Goal: Information Seeking & Learning: Learn about a topic

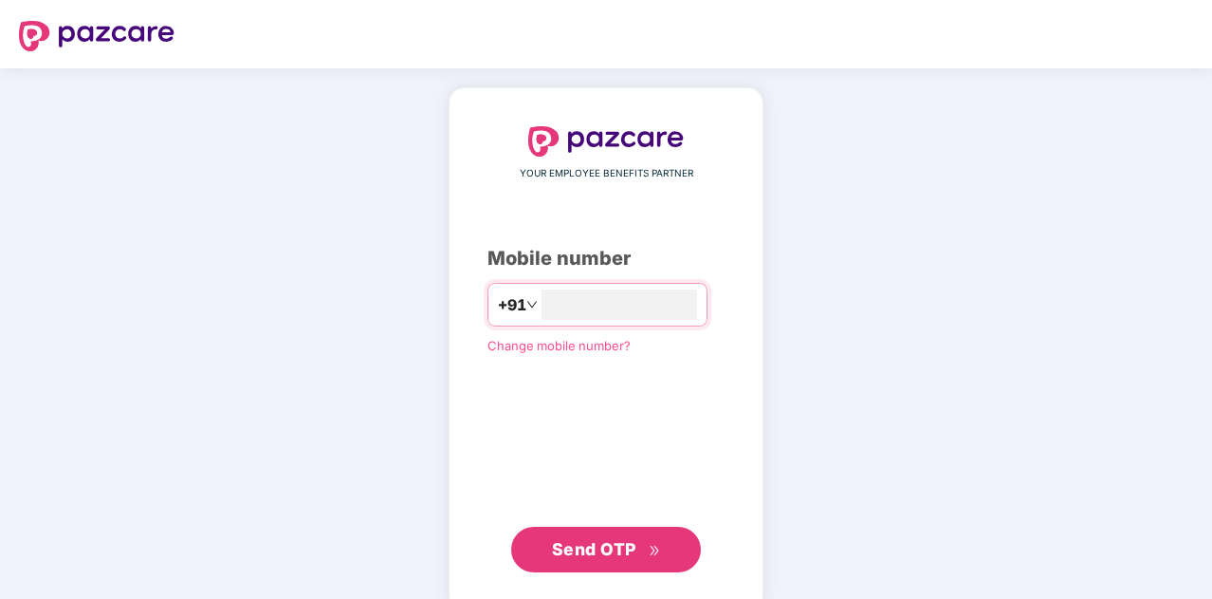
type input "**********"
click at [603, 562] on button "Send OTP" at bounding box center [606, 549] width 190 height 46
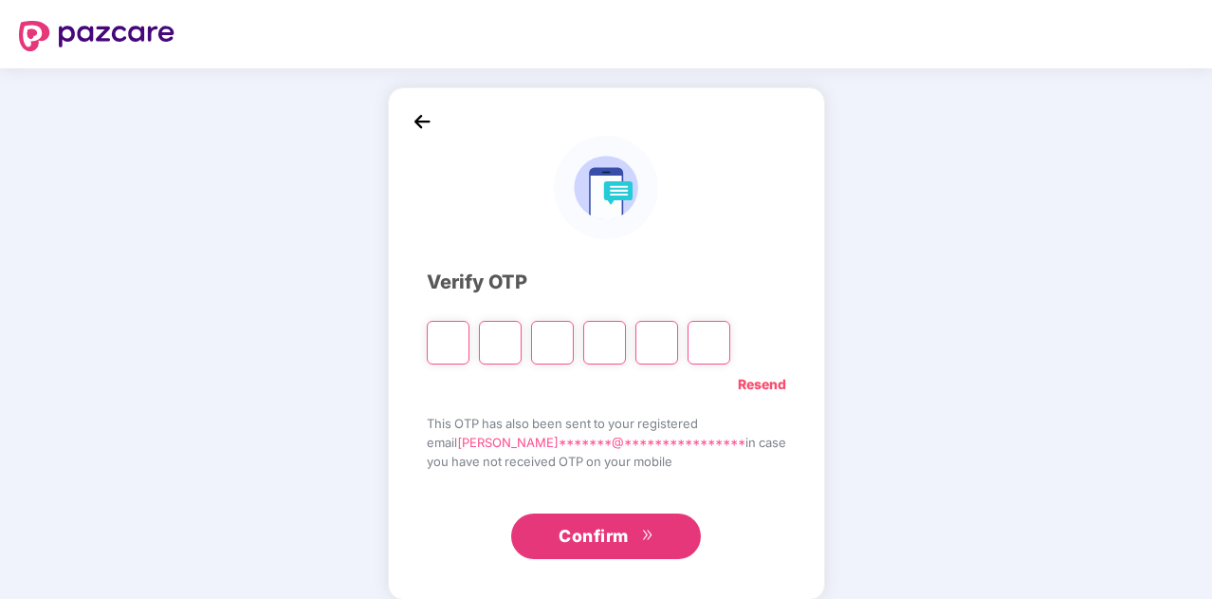
type input "*"
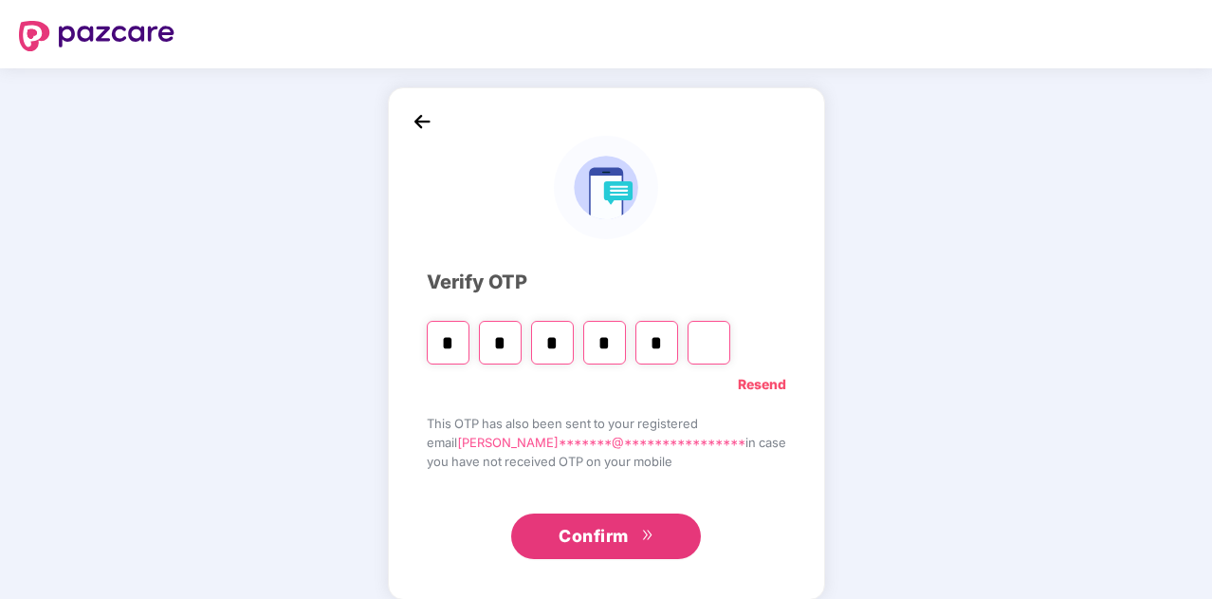
type input "*"
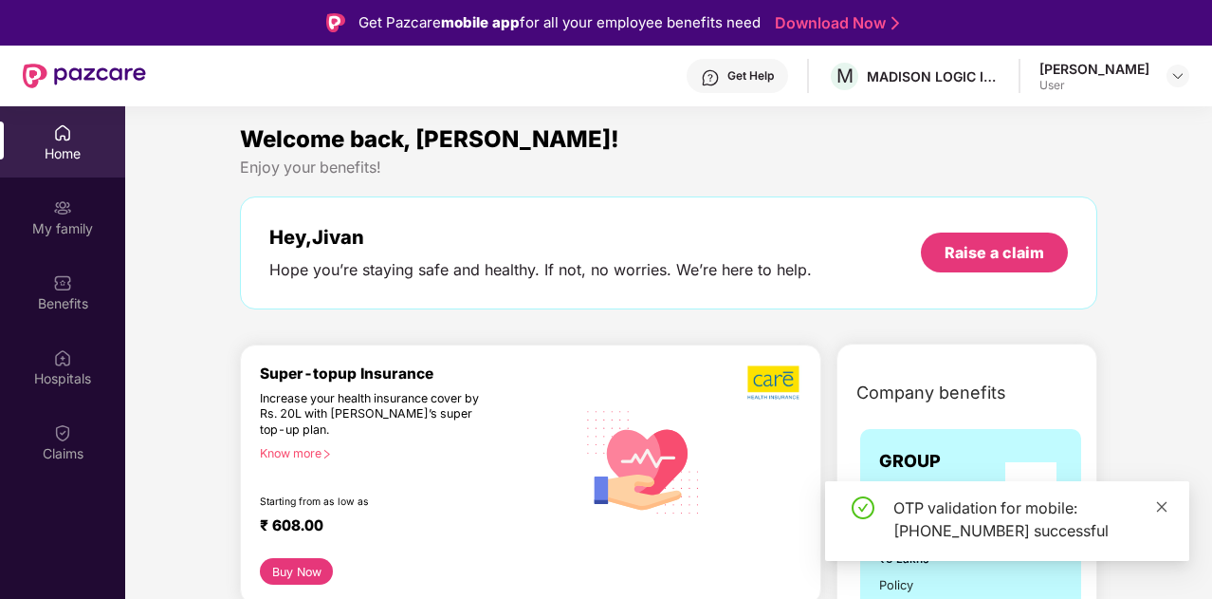
click at [1164, 503] on icon "close" at bounding box center [1161, 506] width 13 height 13
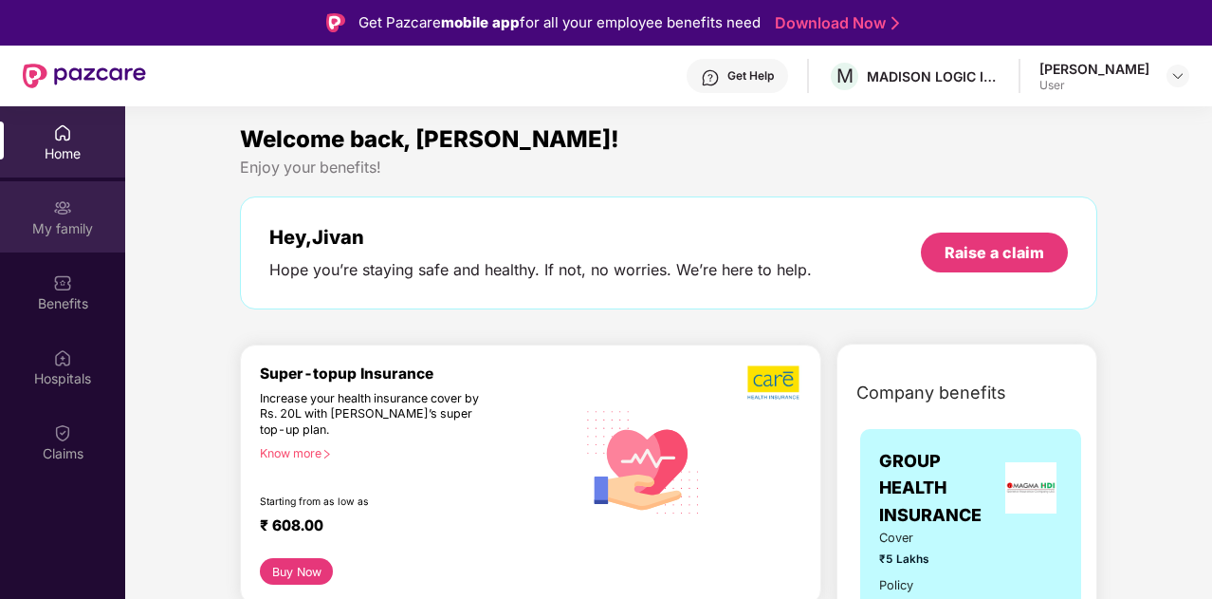
click at [104, 234] on div "My family" at bounding box center [62, 228] width 125 height 19
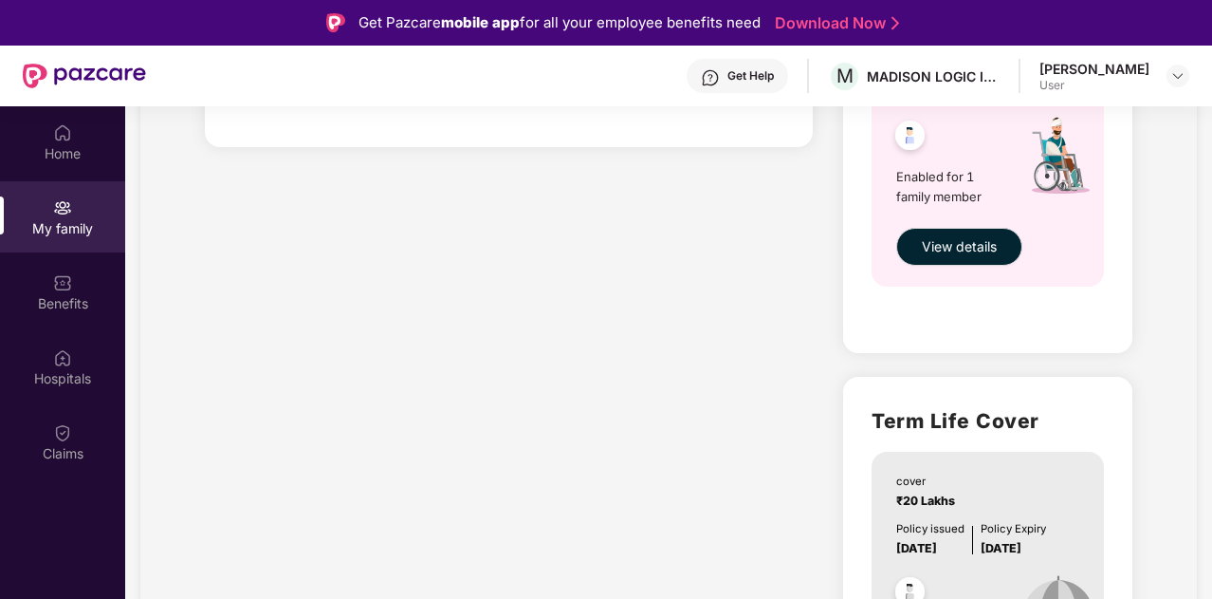
scroll to position [1423, 0]
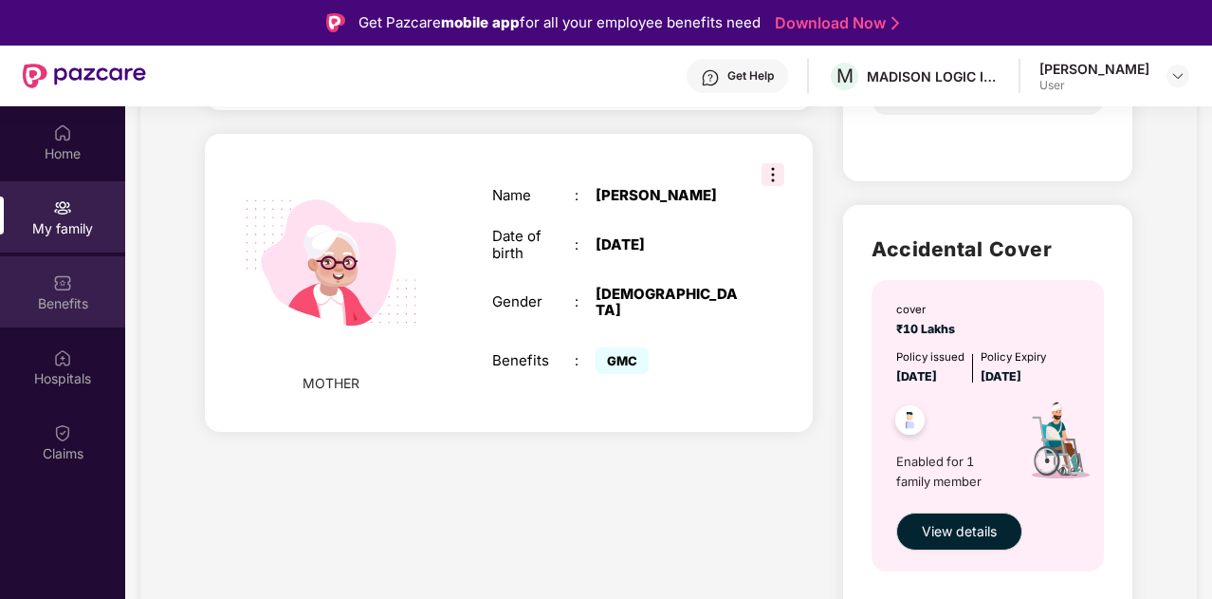
click at [84, 304] on div "Benefits" at bounding box center [62, 303] width 125 height 19
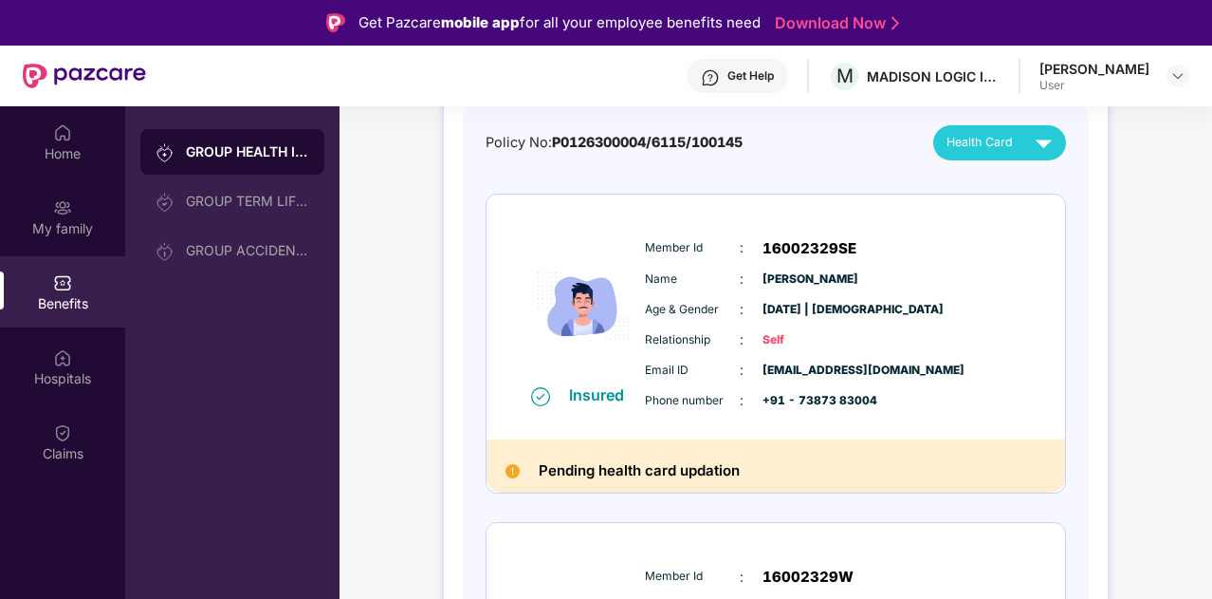
scroll to position [95, 0]
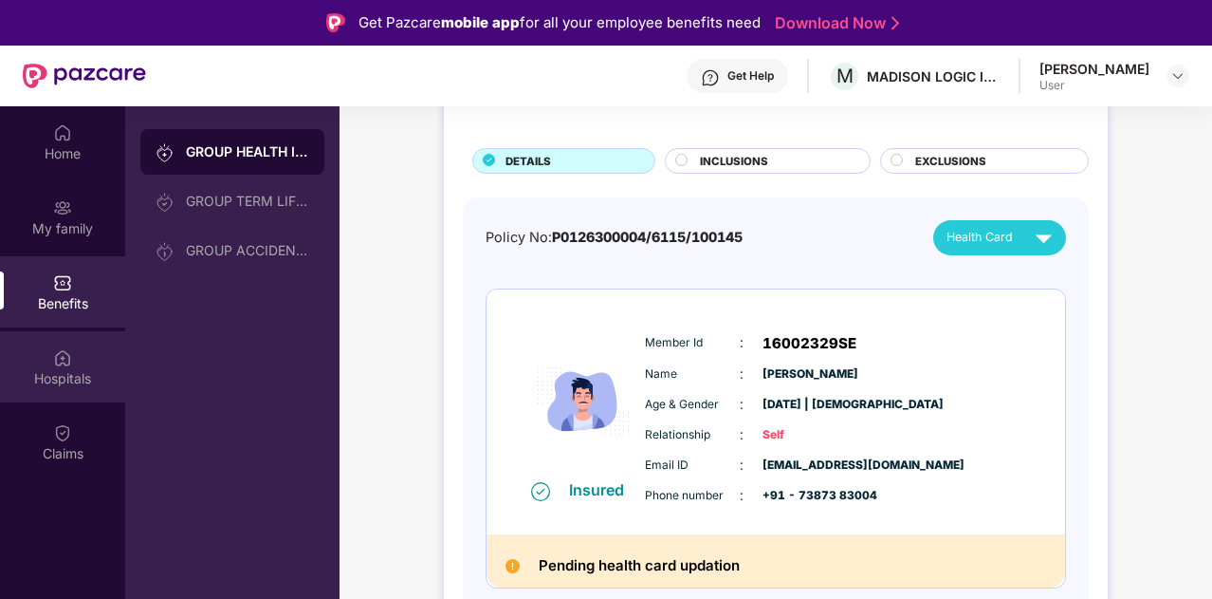
click at [67, 375] on div "Hospitals" at bounding box center [62, 378] width 125 height 19
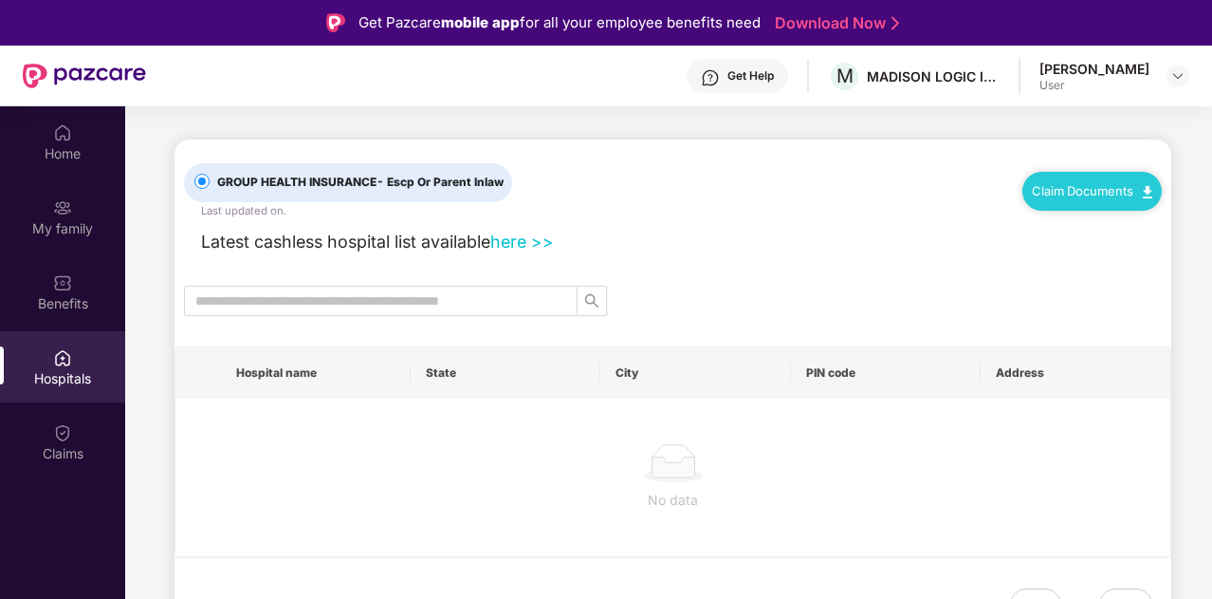
scroll to position [0, 0]
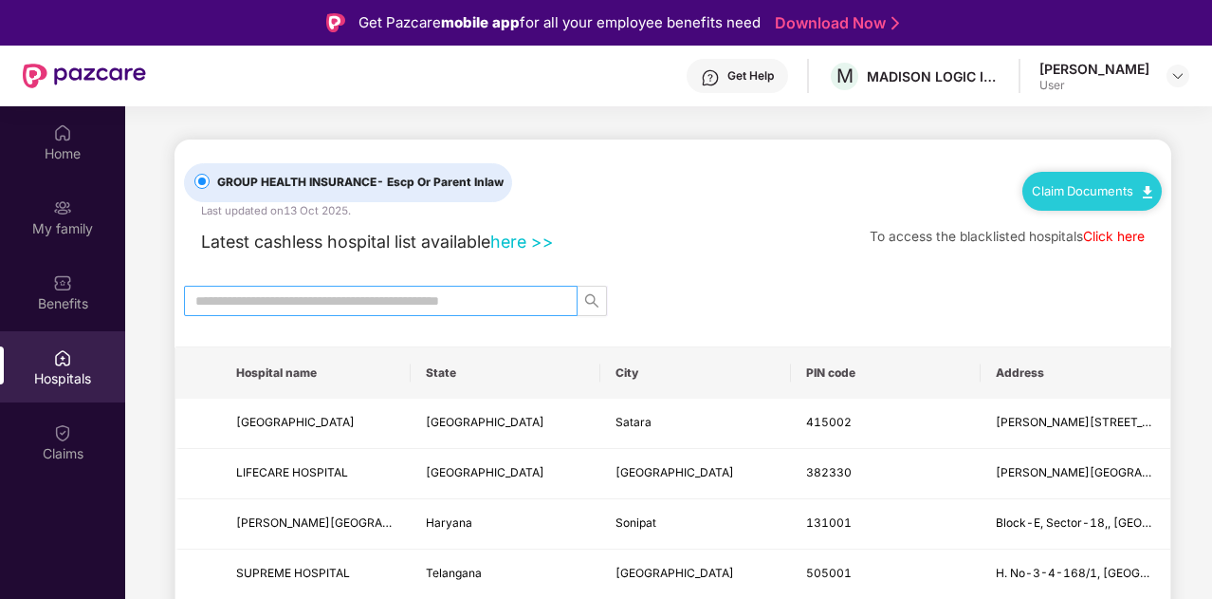
click at [400, 308] on input "text" at bounding box center [373, 300] width 356 height 21
paste input "**********"
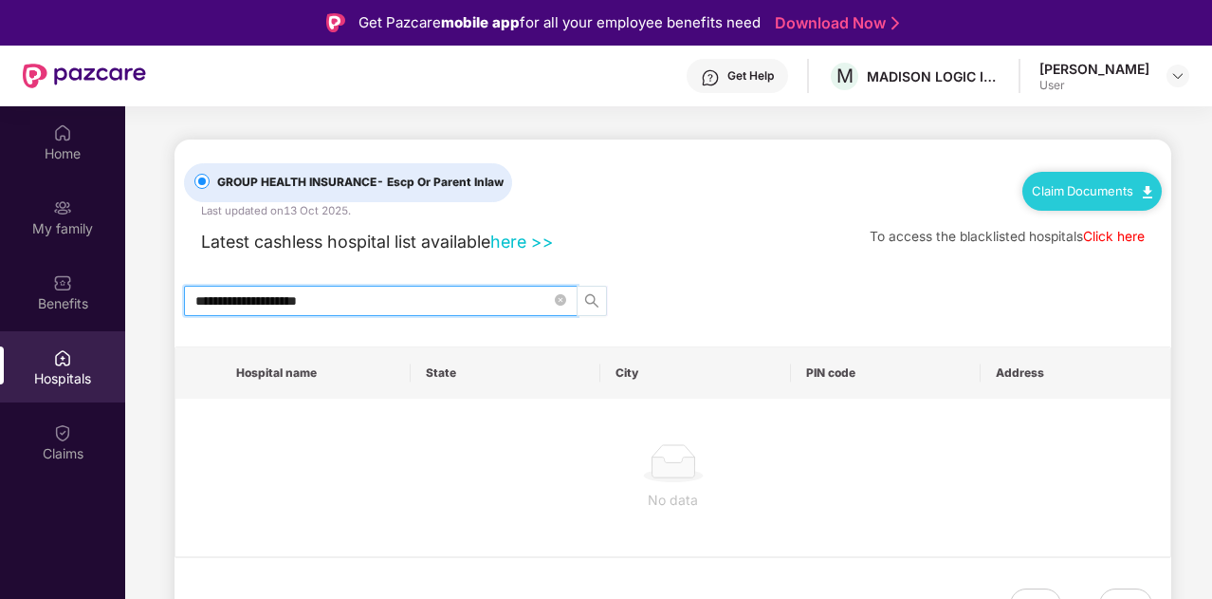
click at [589, 291] on button "button" at bounding box center [592, 301] width 30 height 30
type input "**********"
click at [525, 242] on link "here >>" at bounding box center [522, 241] width 64 height 20
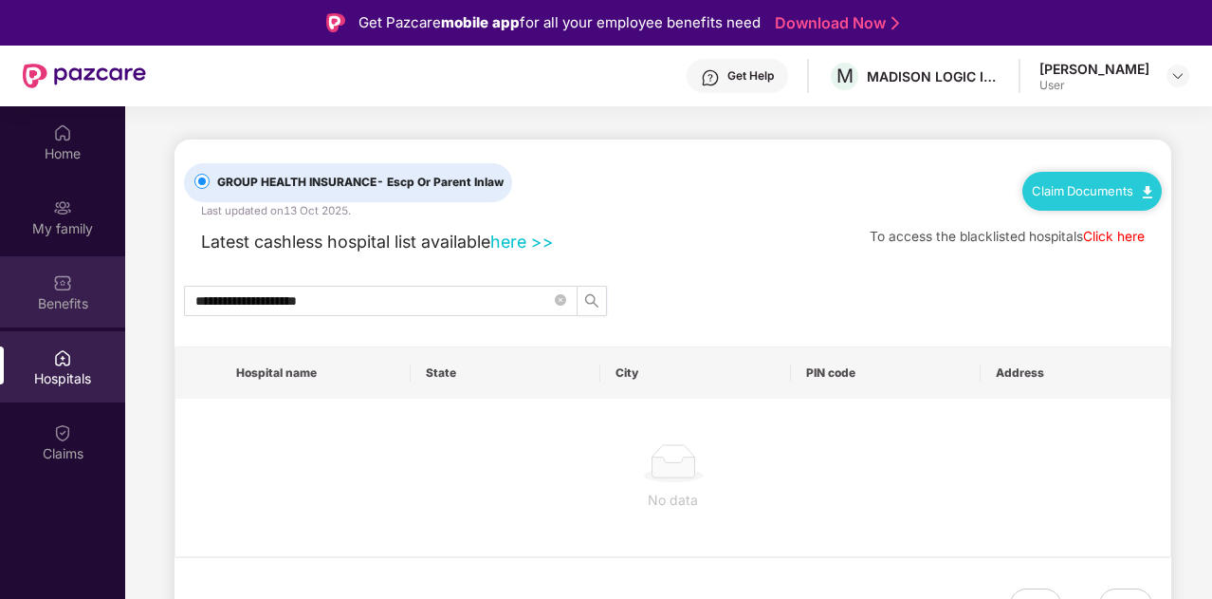
click at [65, 273] on img at bounding box center [62, 282] width 19 height 19
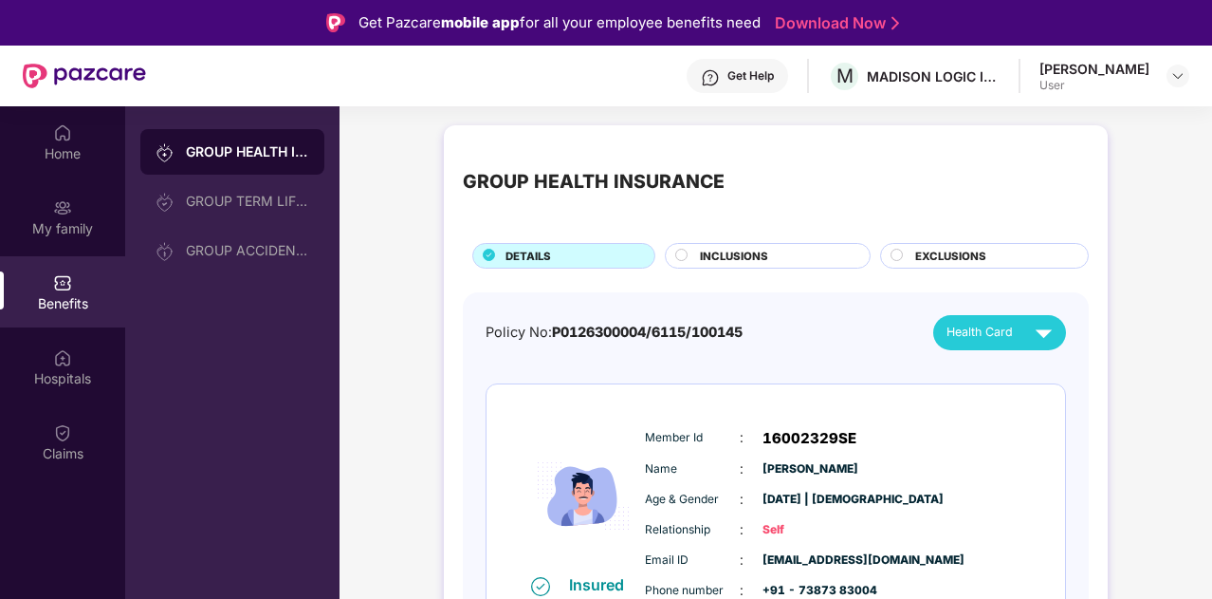
click at [658, 447] on div "Member Id : 16002329SE" at bounding box center [833, 438] width 377 height 23
click at [249, 211] on div "GROUP TERM LIFE INSURANCE" at bounding box center [232, 201] width 184 height 46
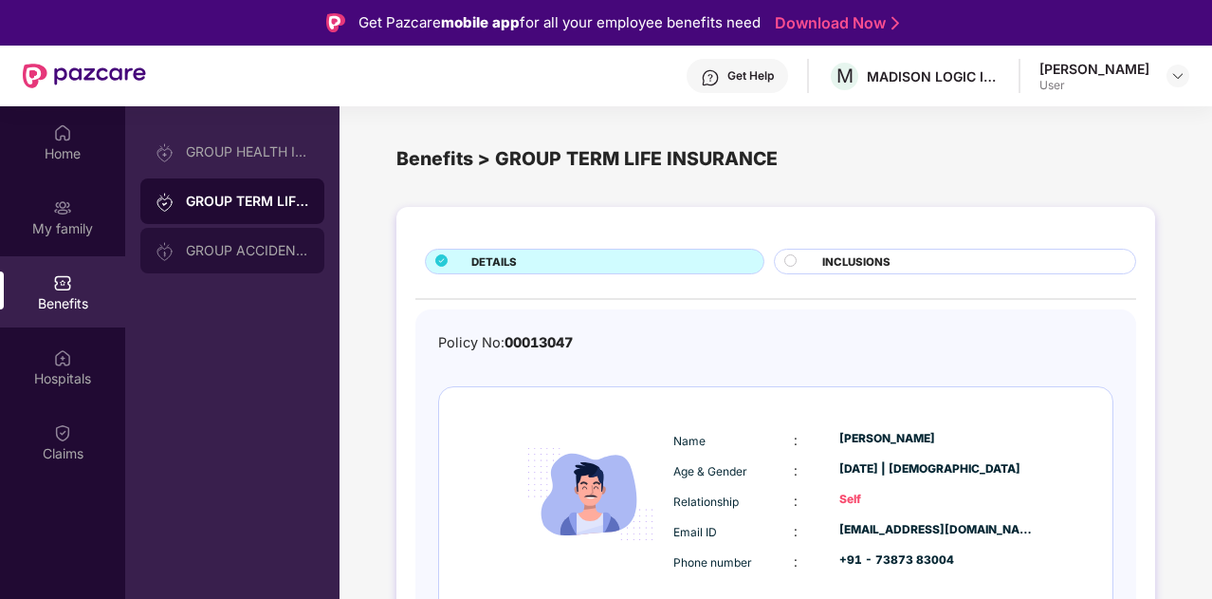
click at [290, 253] on div "GROUP ACCIDENTAL INSURANCE" at bounding box center [247, 250] width 123 height 15
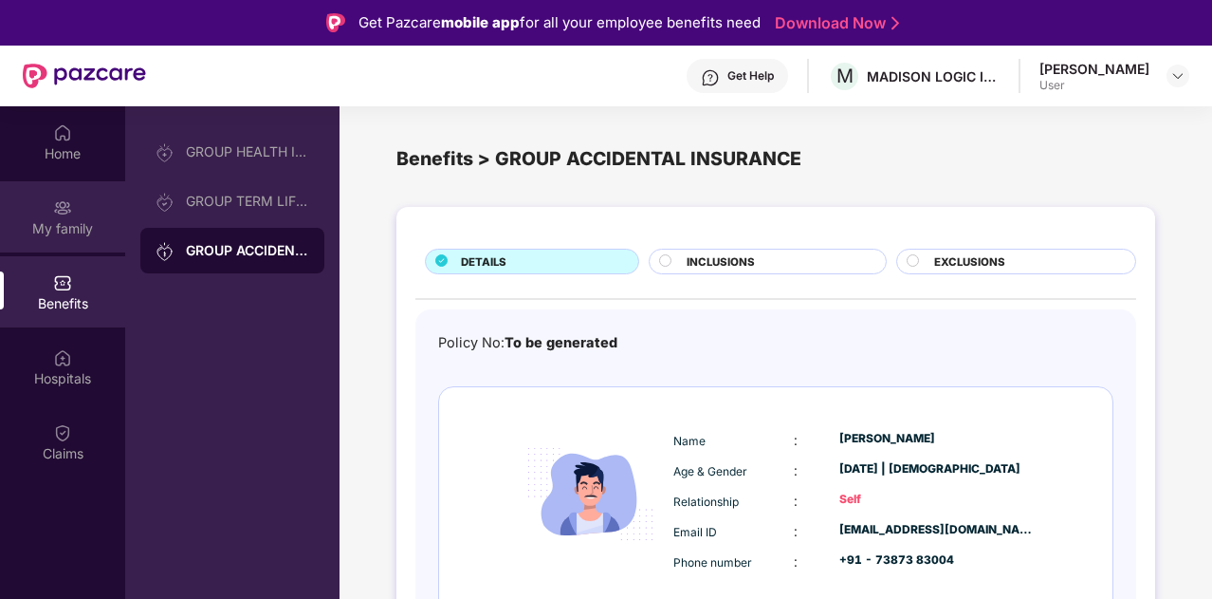
click at [74, 228] on div "My family" at bounding box center [62, 228] width 125 height 19
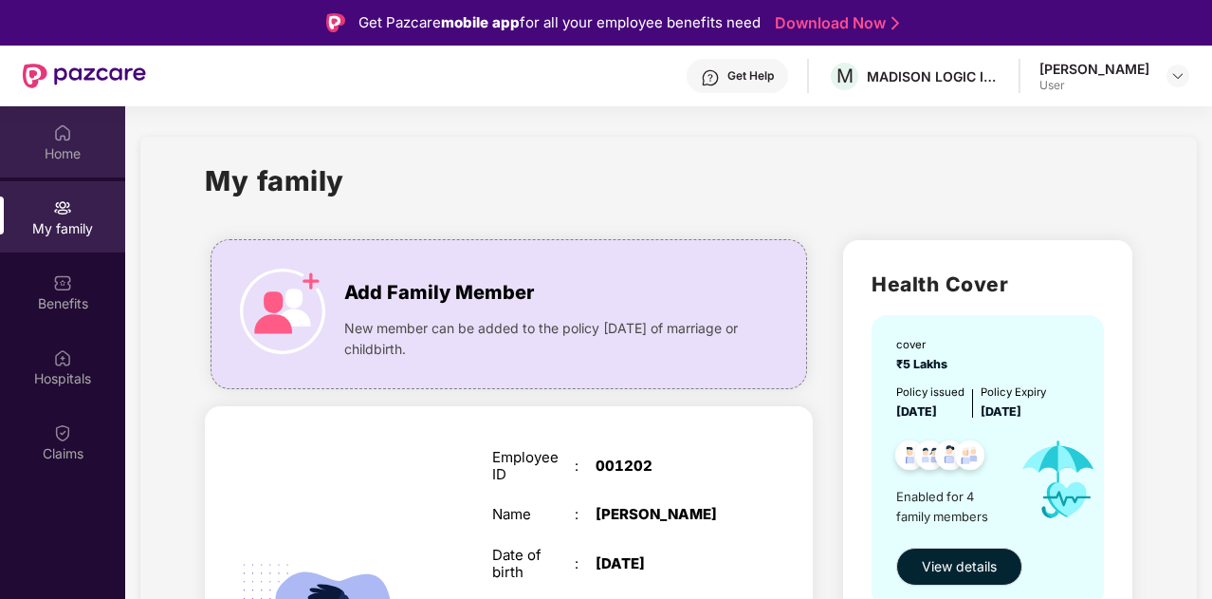
click at [74, 158] on div "Home" at bounding box center [62, 153] width 125 height 19
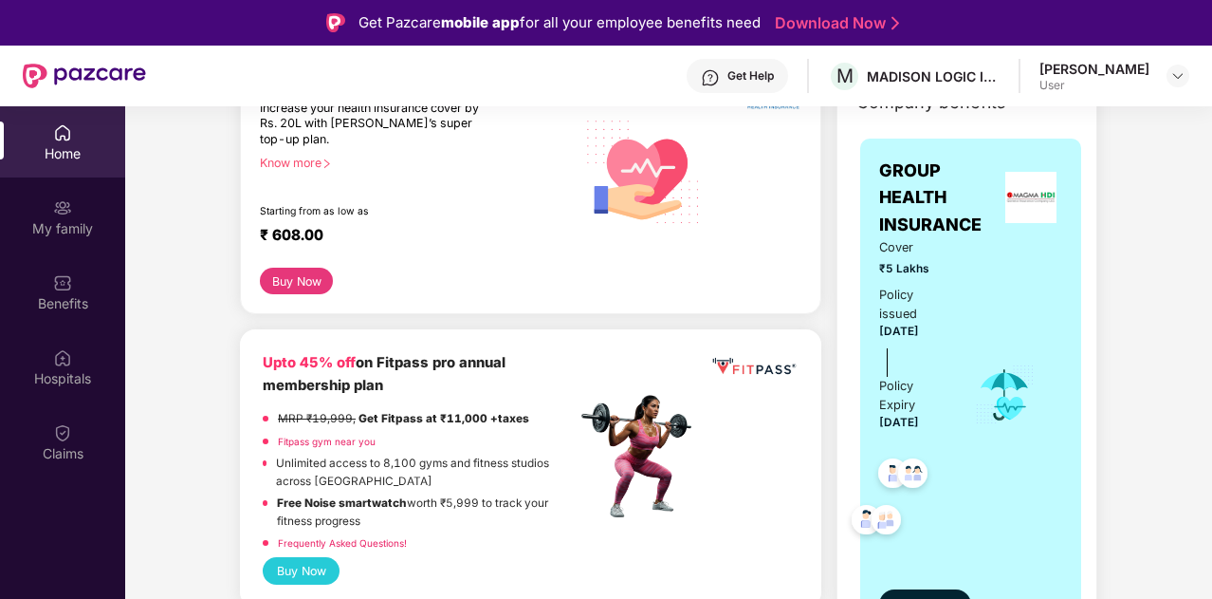
scroll to position [190, 0]
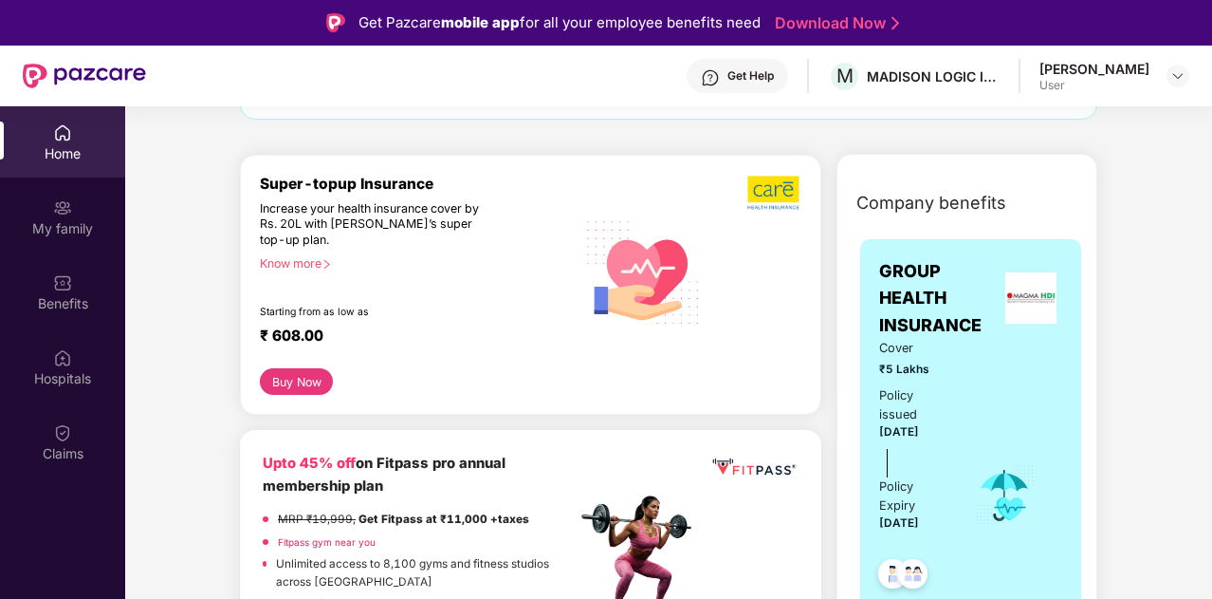
click at [1031, 306] on img at bounding box center [1030, 297] width 51 height 51
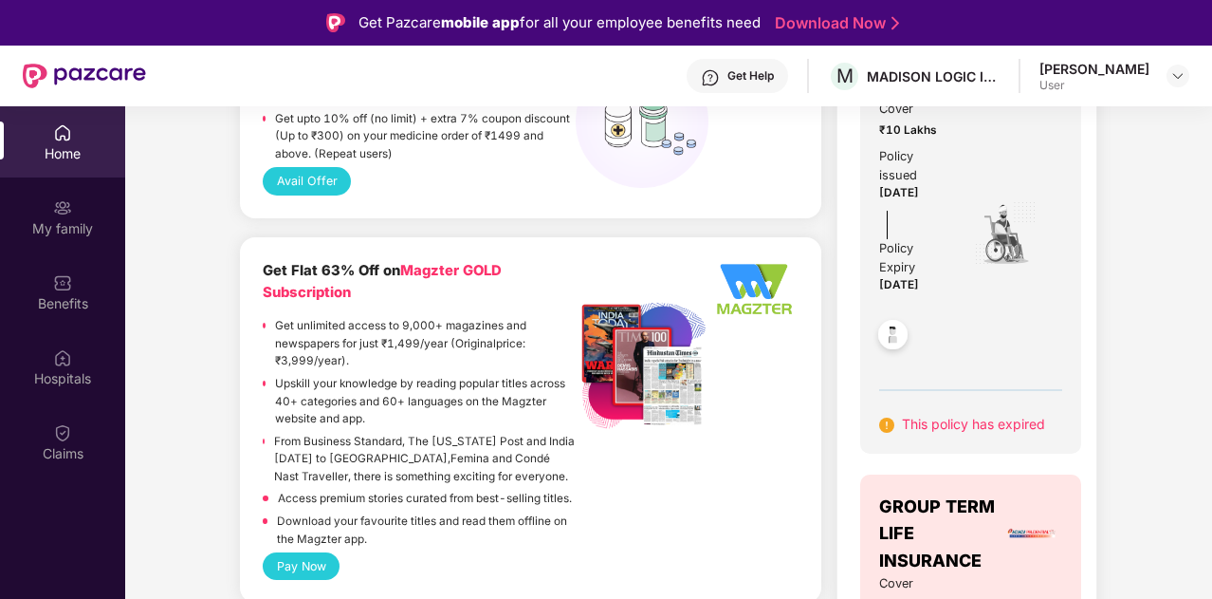
scroll to position [1043, 0]
